Goal: Transaction & Acquisition: Purchase product/service

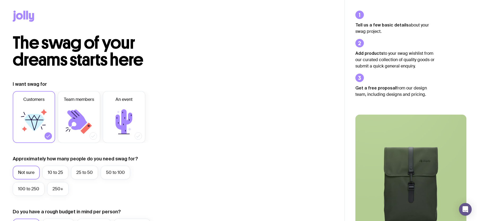
click at [24, 16] on icon at bounding box center [24, 15] width 2 height 9
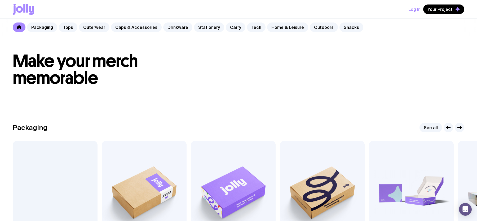
scroll to position [5, 0]
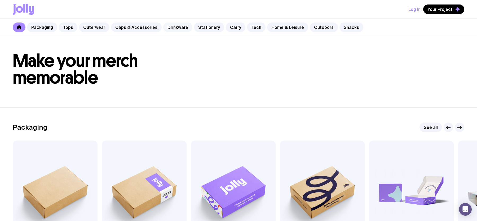
click at [171, 27] on link "Drinkware" at bounding box center [177, 28] width 29 height 10
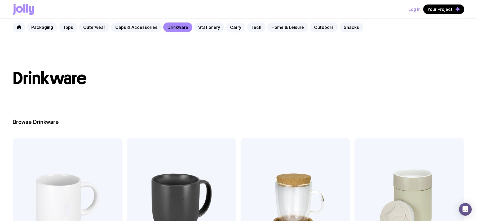
click at [226, 27] on link "Carry" at bounding box center [236, 28] width 20 height 10
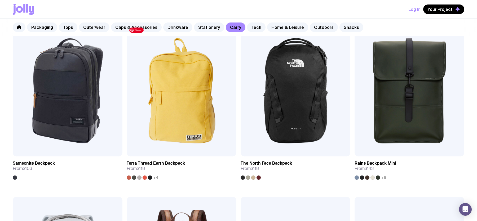
scroll to position [628, 0]
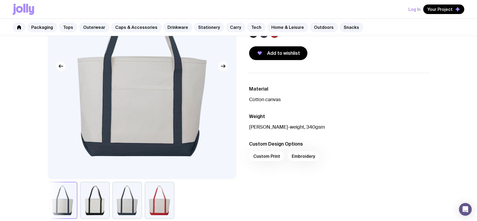
scroll to position [17, 0]
